Goal: Information Seeking & Learning: Learn about a topic

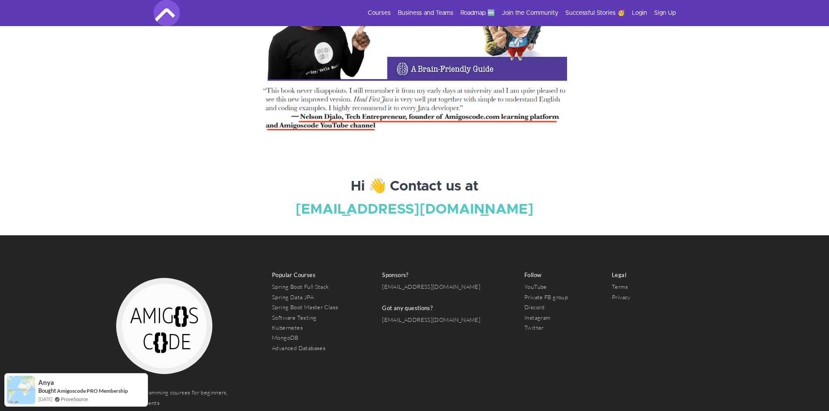
scroll to position [2993, 0]
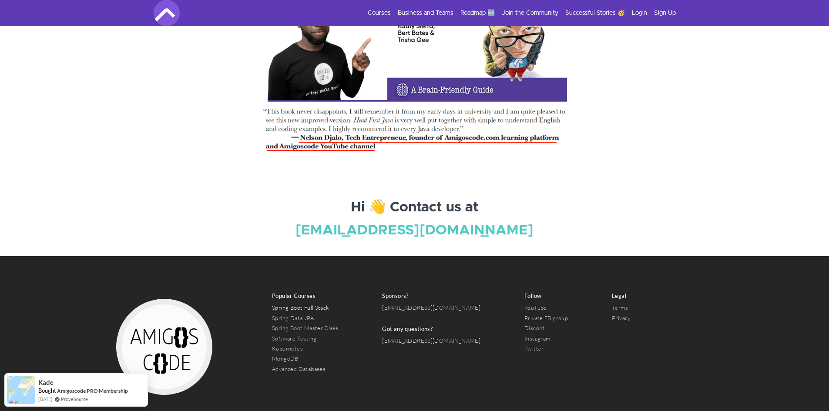
click at [299, 304] on link "Spring Boot Full Stack" at bounding box center [300, 307] width 57 height 7
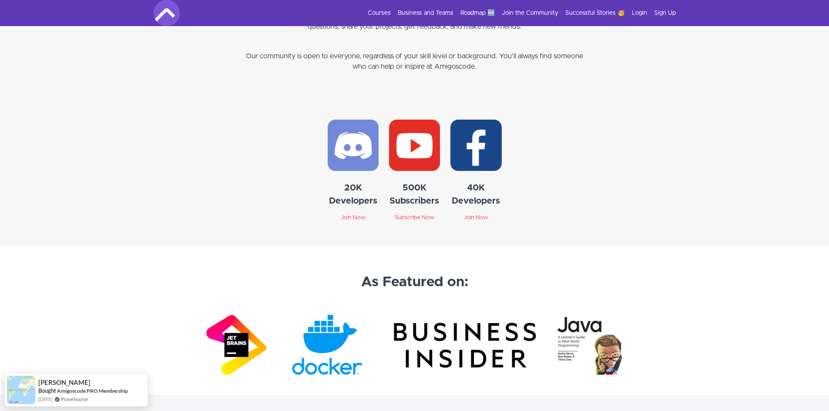
scroll to position [2436, 0]
click at [388, 11] on link "Courses" at bounding box center [379, 13] width 23 height 9
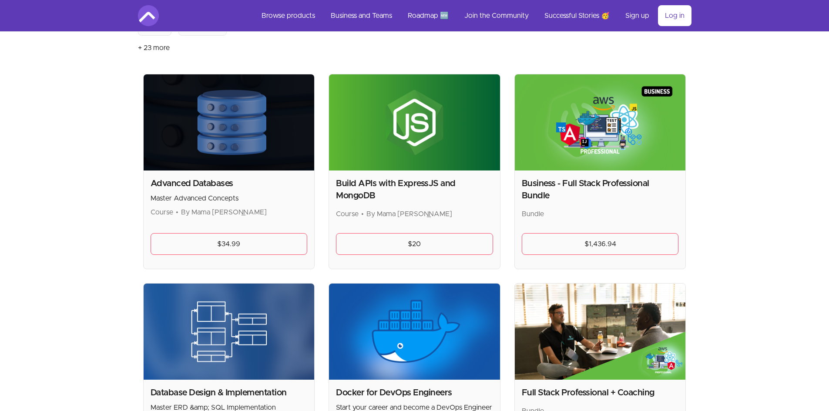
scroll to position [130, 0]
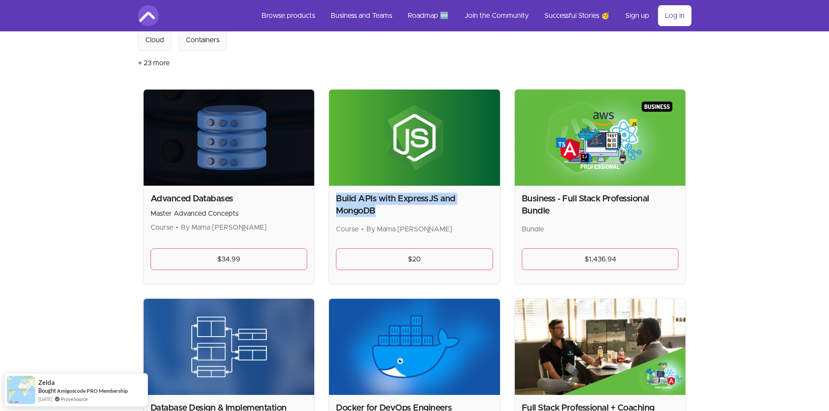
drag, startPoint x: 379, startPoint y: 210, endPoint x: 338, endPoint y: 197, distance: 42.9
click at [338, 197] on h2 "Build APIs with ExpressJS and MongoDB" at bounding box center [414, 205] width 157 height 24
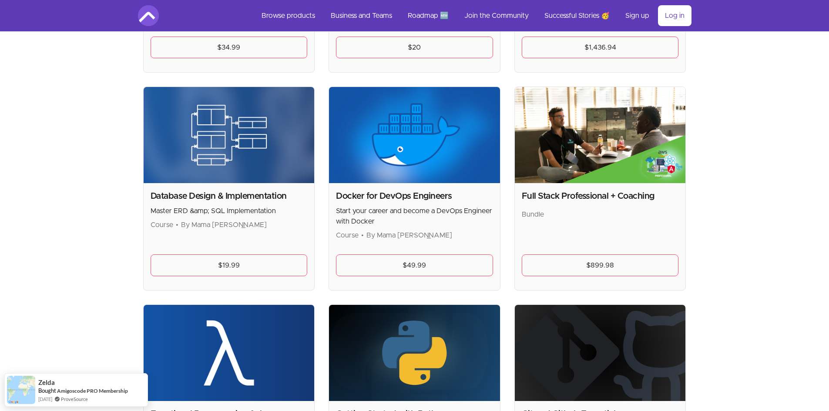
scroll to position [348, 0]
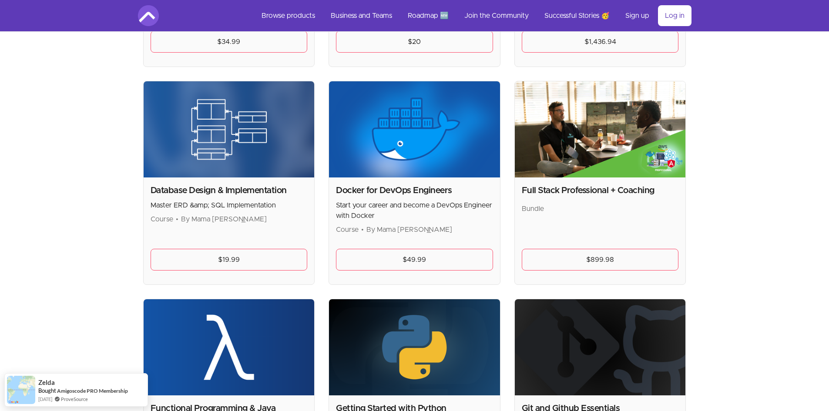
drag, startPoint x: 467, startPoint y: 231, endPoint x: 367, endPoint y: 197, distance: 105.1
click at [339, 187] on div "Docker for DevOps Engineers Start your career and become a DevOps Engineer with…" at bounding box center [414, 209] width 157 height 50
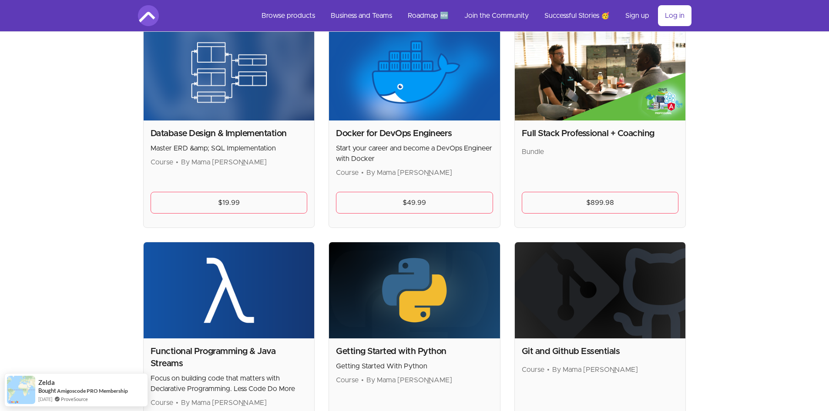
scroll to position [565, 0]
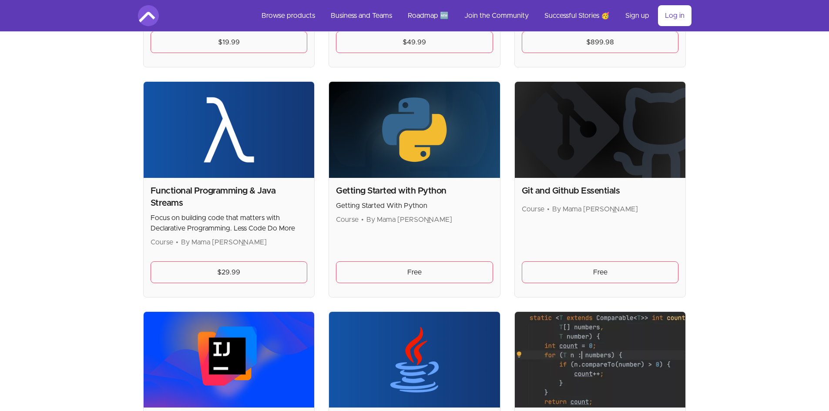
drag, startPoint x: 466, startPoint y: 221, endPoint x: 329, endPoint y: 194, distance: 139.4
click at [329, 194] on div "Getting Started with Python Getting Started With Python Course • By Mama Samba …" at bounding box center [414, 237] width 171 height 119
drag, startPoint x: 522, startPoint y: 191, endPoint x: 652, endPoint y: 211, distance: 131.9
click at [652, 211] on div "Git and Github Essentials Course • By Mama Samba Braima Nelson" at bounding box center [600, 200] width 157 height 30
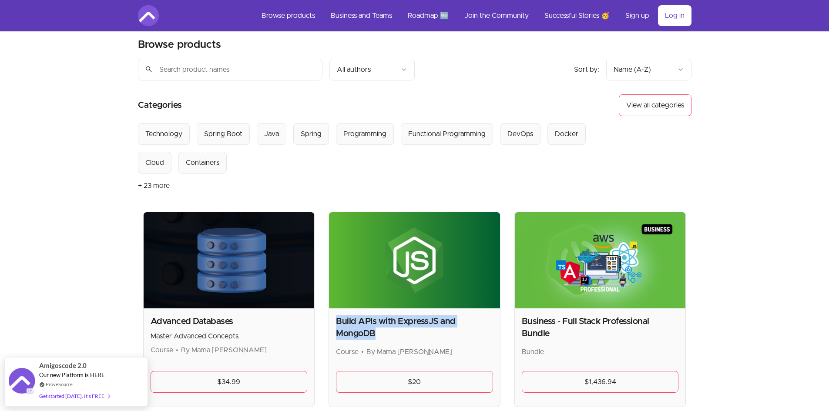
scroll to position [0, 0]
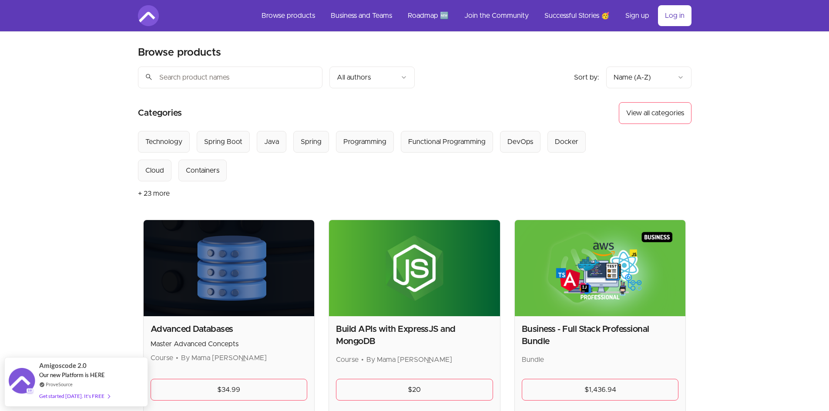
click at [642, 184] on section "Select from all categories: Technology Spring Boot Java Spring Programming Func…" at bounding box center [414, 168] width 553 height 75
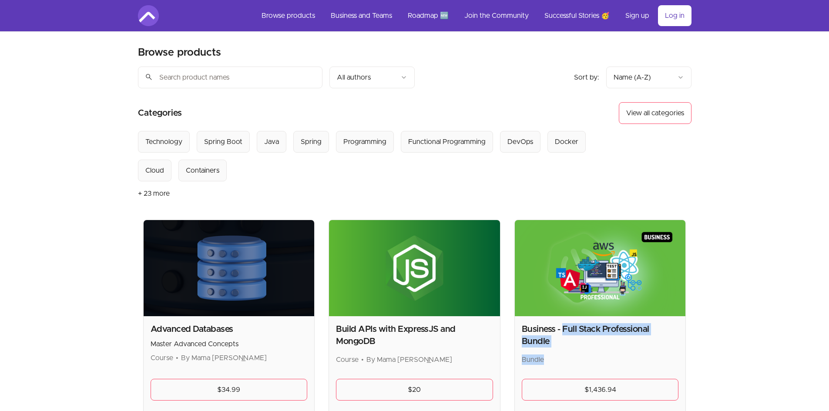
drag, startPoint x: 562, startPoint y: 328, endPoint x: 566, endPoint y: 343, distance: 16.0
click at [566, 343] on div "Business - Full Stack Professional Bundle Bundle" at bounding box center [600, 344] width 157 height 42
click at [566, 355] on p "Bundle" at bounding box center [600, 360] width 157 height 10
drag, startPoint x: 550, startPoint y: 348, endPoint x: 560, endPoint y: 324, distance: 25.1
click at [560, 324] on div "Business - Full Stack Professional Bundle Bundle" at bounding box center [600, 344] width 157 height 42
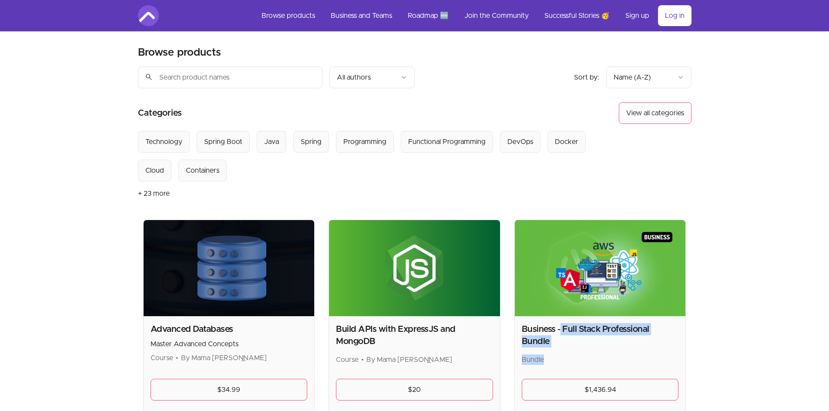
click at [567, 330] on h2 "Business - Full Stack Professional Bundle" at bounding box center [600, 335] width 157 height 24
drag, startPoint x: 562, startPoint y: 330, endPoint x: 563, endPoint y: 341, distance: 11.0
click at [563, 341] on div "Business - Full Stack Professional Bundle Bundle" at bounding box center [600, 344] width 157 height 42
click at [563, 355] on p "Bundle" at bounding box center [600, 360] width 157 height 10
drag, startPoint x: 563, startPoint y: 331, endPoint x: 564, endPoint y: 346, distance: 14.8
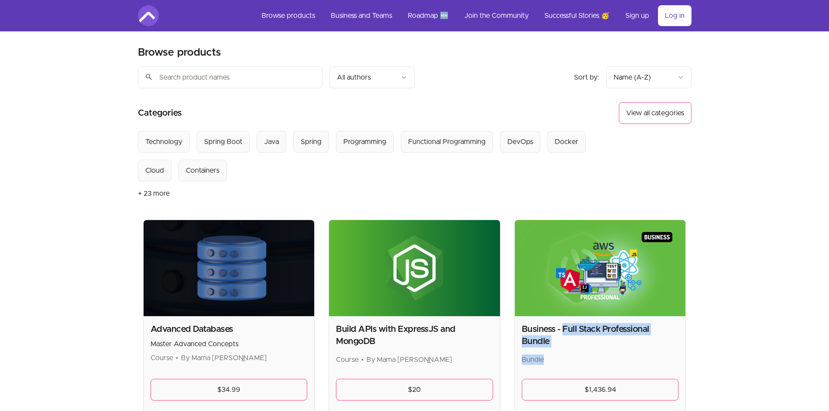
click at [564, 346] on div "Business - Full Stack Professional Bundle Bundle" at bounding box center [600, 344] width 157 height 42
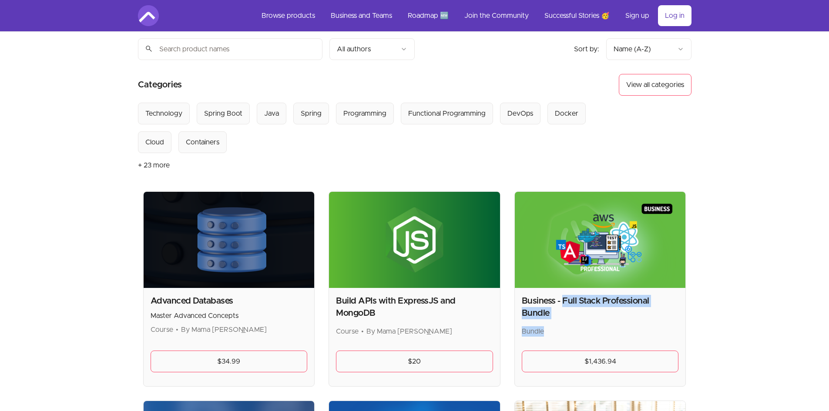
scroll to position [43, 0]
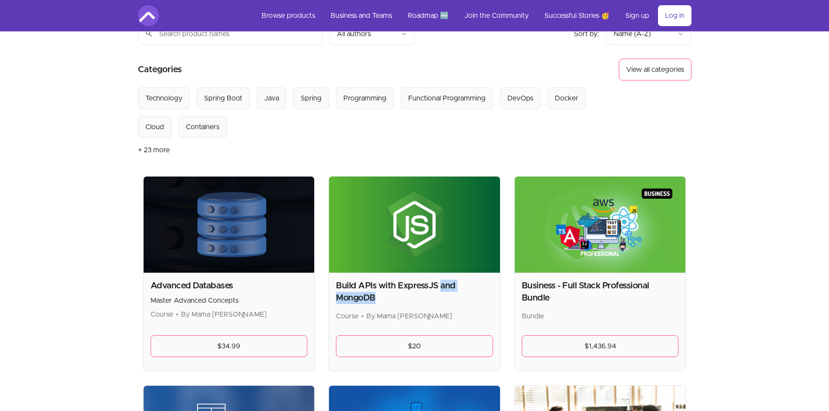
drag, startPoint x: 440, startPoint y: 287, endPoint x: 438, endPoint y: 304, distance: 17.0
click at [438, 304] on h2 "Build APIs with ExpressJS and MongoDB" at bounding box center [414, 292] width 157 height 24
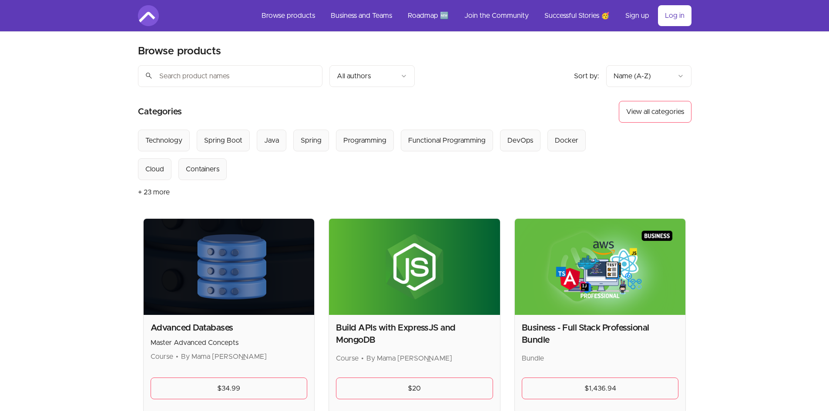
scroll to position [0, 0]
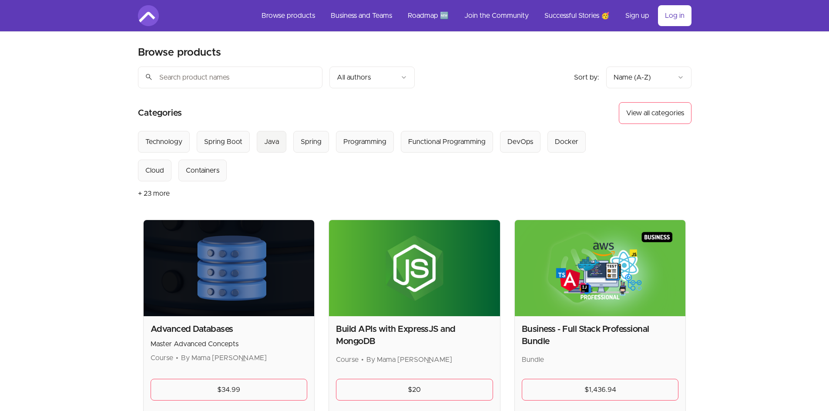
click at [264, 137] on div "Java" at bounding box center [271, 142] width 15 height 10
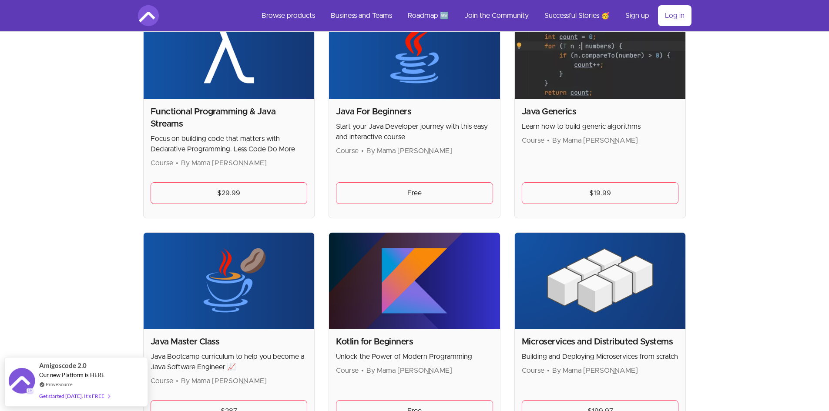
scroll to position [261, 0]
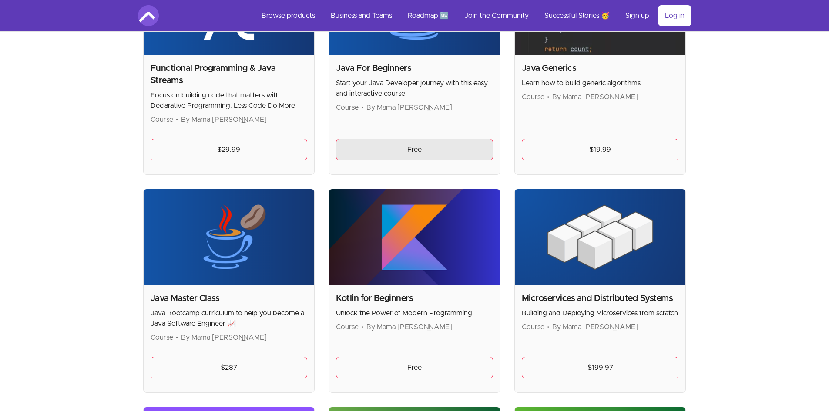
click at [401, 150] on link "Free" at bounding box center [414, 150] width 157 height 22
click at [433, 154] on link "Free" at bounding box center [414, 150] width 157 height 22
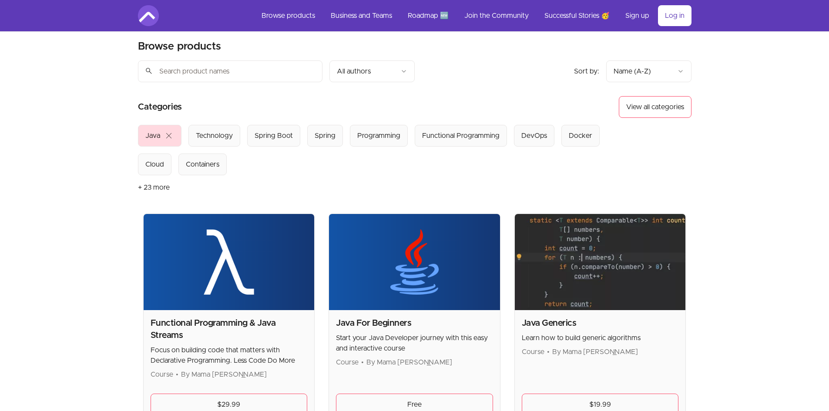
scroll to position [0, 0]
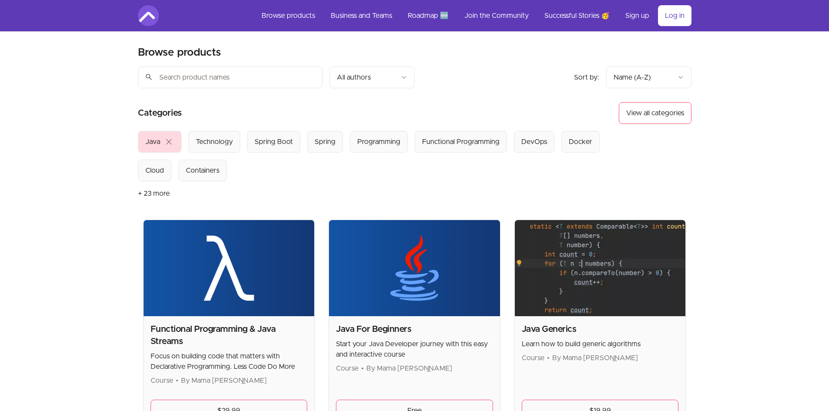
click at [144, 193] on button "+ 23 more" at bounding box center [154, 193] width 32 height 24
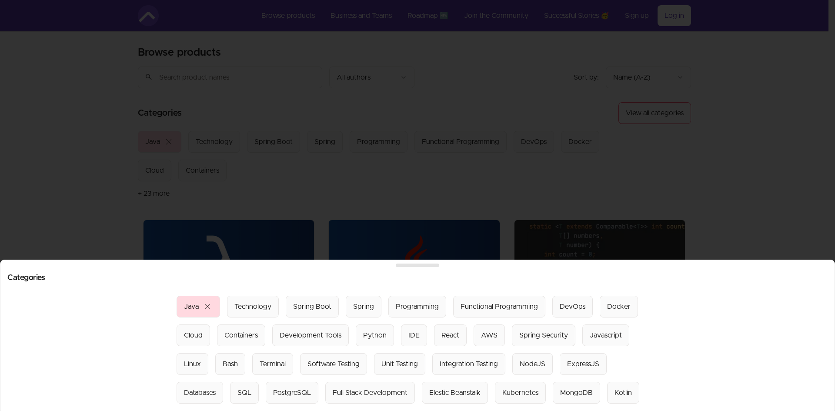
click at [418, 182] on div at bounding box center [417, 205] width 835 height 411
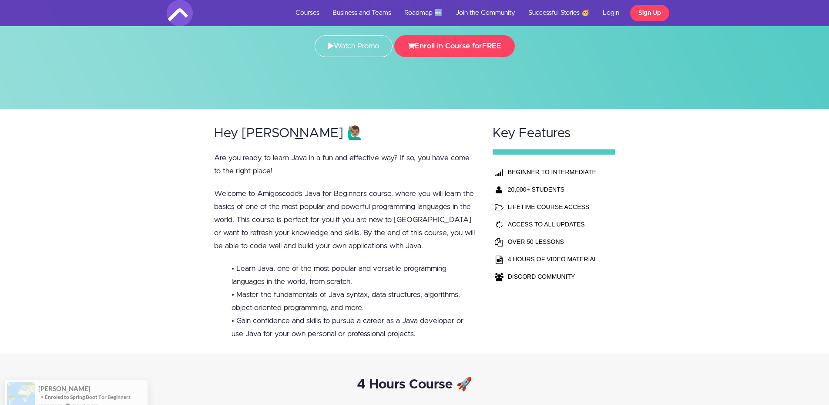
scroll to position [174, 0]
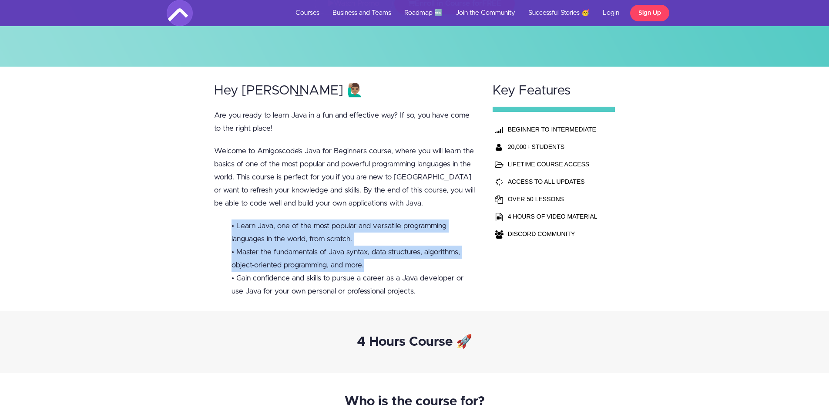
drag, startPoint x: 229, startPoint y: 214, endPoint x: 388, endPoint y: 262, distance: 166.5
click at [388, 262] on div "Hey Amigo 🙋🏽‍♂️ Are you ready to learn Java in a fun and effective way? If so, …" at bounding box center [345, 189] width 278 height 244
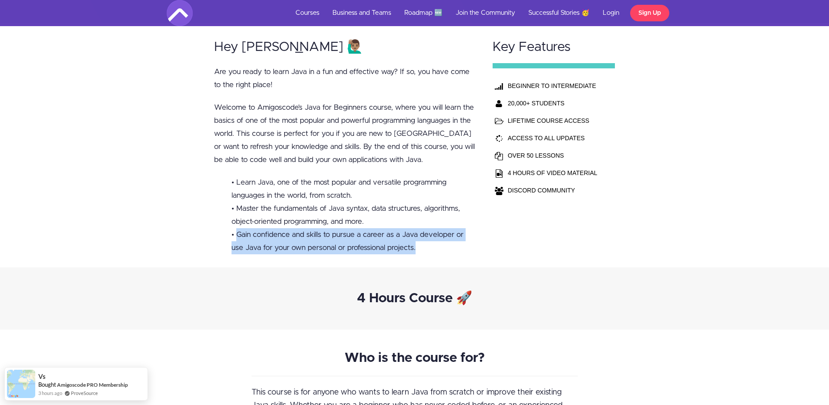
drag, startPoint x: 298, startPoint y: 238, endPoint x: 404, endPoint y: 245, distance: 106.4
click at [403, 245] on li "• Gain confidence and skills to pursue a career as a Java developer or use Java…" at bounding box center [353, 241] width 244 height 26
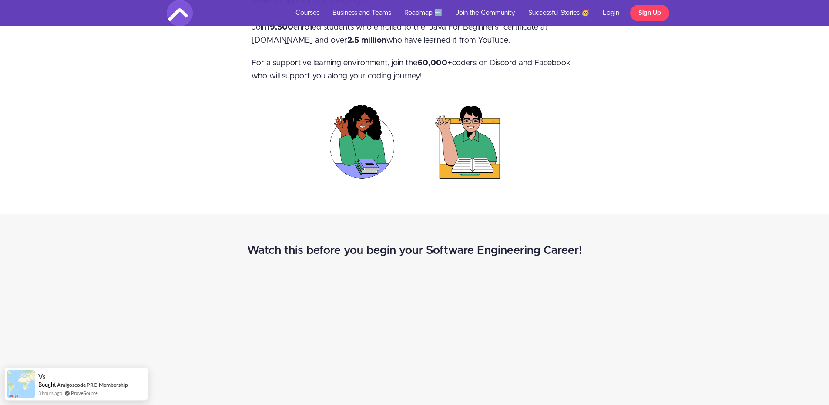
scroll to position [609, 0]
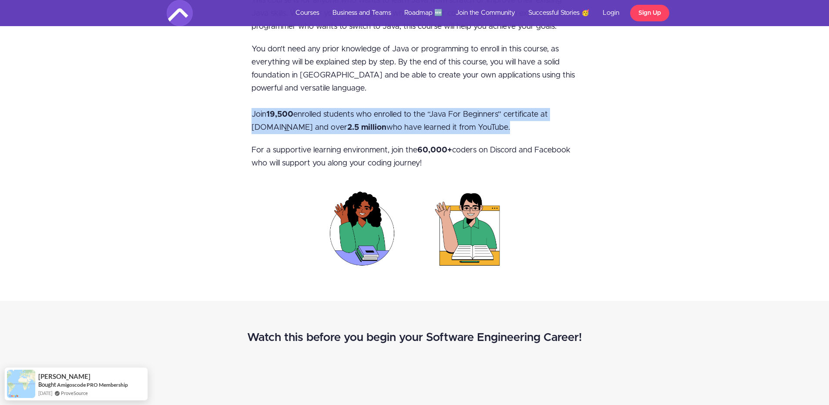
drag, startPoint x: 252, startPoint y: 114, endPoint x: 515, endPoint y: 122, distance: 262.4
click at [515, 122] on p "You don’t need any prior knowledge of Java or programming to enroll in this cou…" at bounding box center [414, 88] width 326 height 91
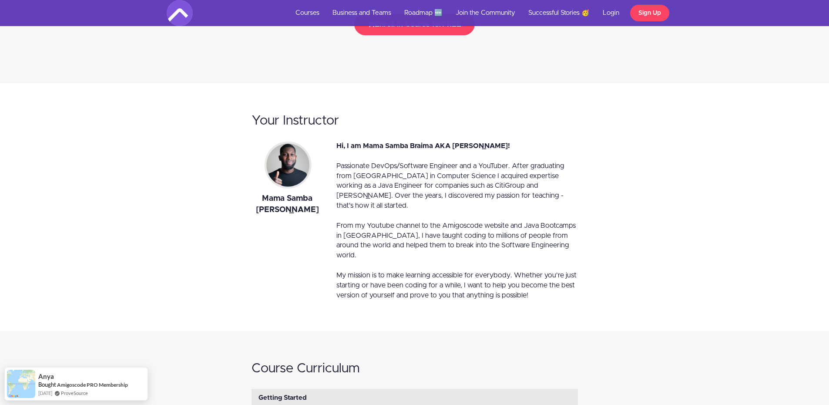
scroll to position [2871, 0]
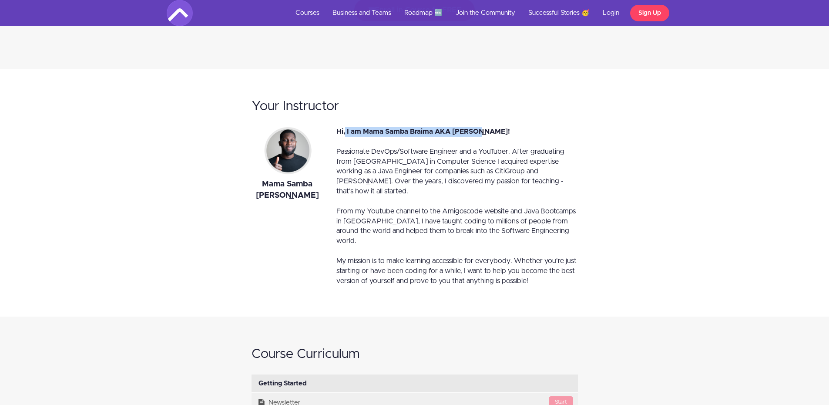
drag, startPoint x: 346, startPoint y: 95, endPoint x: 477, endPoint y: 93, distance: 131.4
click at [477, 128] on span "Hi, I am Mama Samba Braima AKA [PERSON_NAME]!" at bounding box center [423, 131] width 174 height 7
drag, startPoint x: 431, startPoint y: 113, endPoint x: 510, endPoint y: 112, distance: 79.2
click at [510, 148] on span "Passionate DevOps/Software Engineer and a YouTuber. After graduating from [GEOG…" at bounding box center [450, 171] width 228 height 47
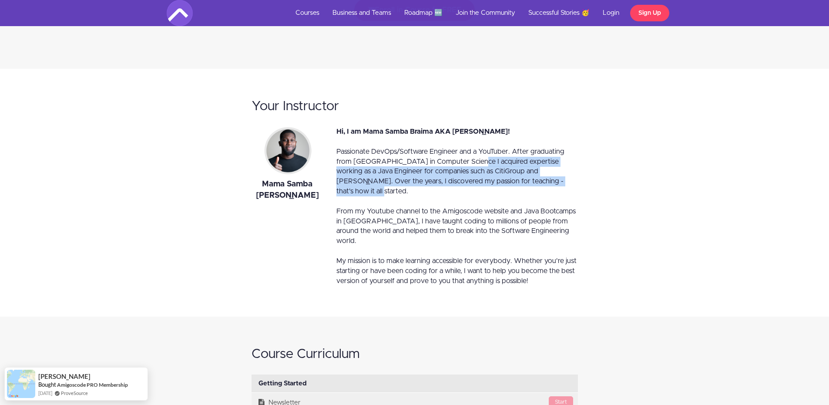
drag, startPoint x: 466, startPoint y: 124, endPoint x: 529, endPoint y: 141, distance: 65.4
click at [529, 147] on div "Passionate DevOps/Software Engineer and a YouTuber. After graduating from [GEOG…" at bounding box center [456, 172] width 241 height 50
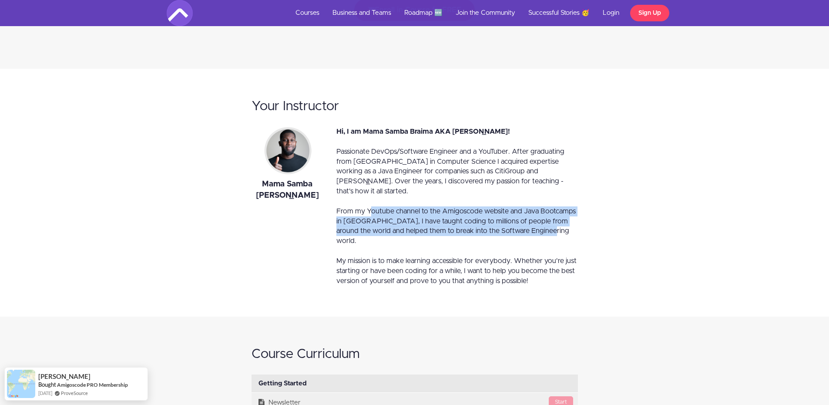
drag, startPoint x: 371, startPoint y: 163, endPoint x: 534, endPoint y: 181, distance: 164.0
click at [534, 206] on div "From my Youtube channel to the Amigoscode website and Java Bootcamps in [GEOGRA…" at bounding box center [456, 226] width 241 height 40
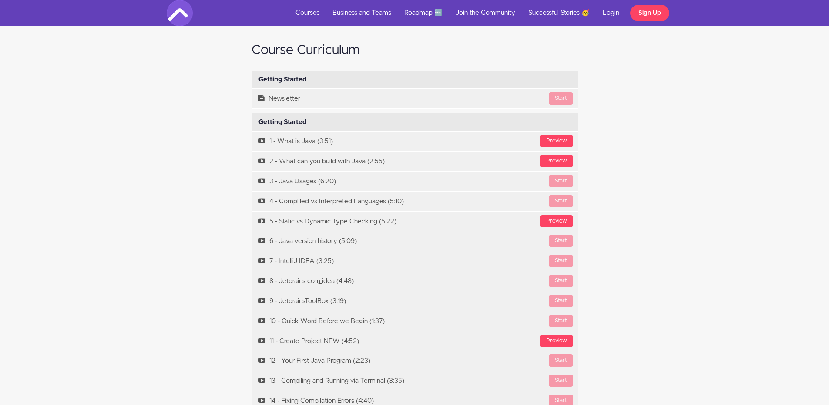
scroll to position [3175, 0]
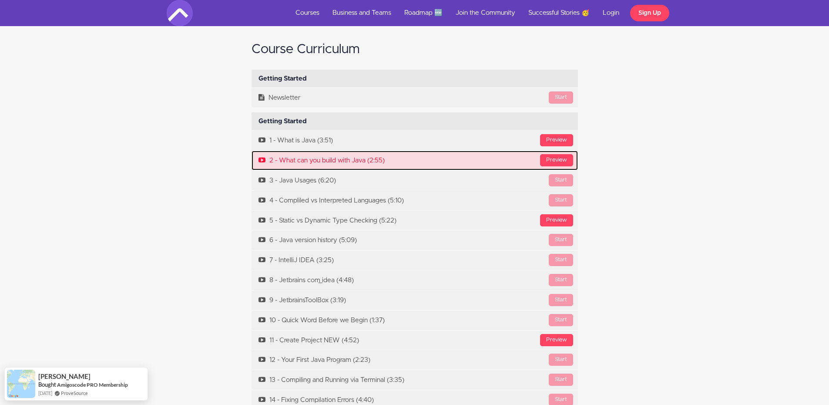
click at [550, 151] on link "Preview 2 - What can you build with Java (2:55)" at bounding box center [414, 161] width 326 height 20
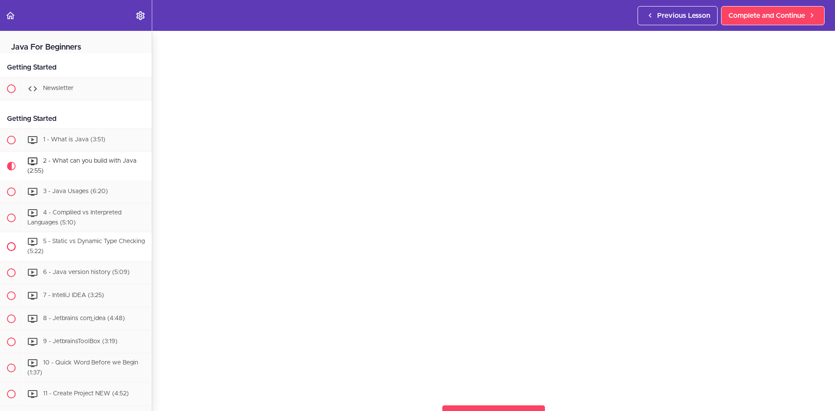
scroll to position [46, 0]
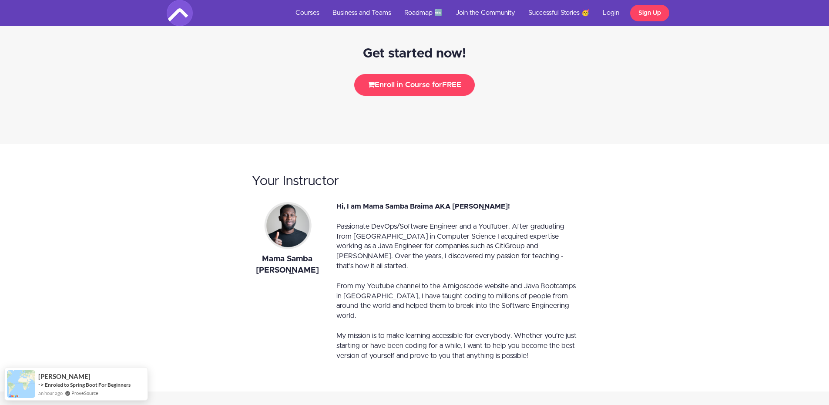
scroll to position [2784, 0]
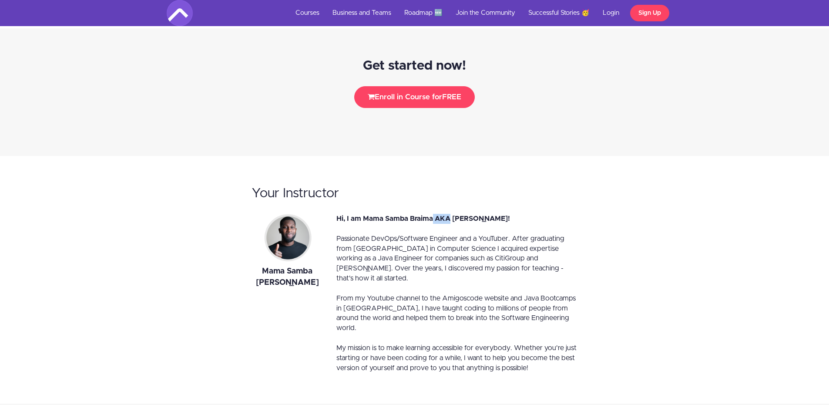
drag, startPoint x: 431, startPoint y: 179, endPoint x: 451, endPoint y: 181, distance: 20.1
click at [451, 215] on span "Hi, I am Mama Samba Braima AKA [PERSON_NAME]!" at bounding box center [423, 218] width 174 height 7
